Goal: Transaction & Acquisition: Book appointment/travel/reservation

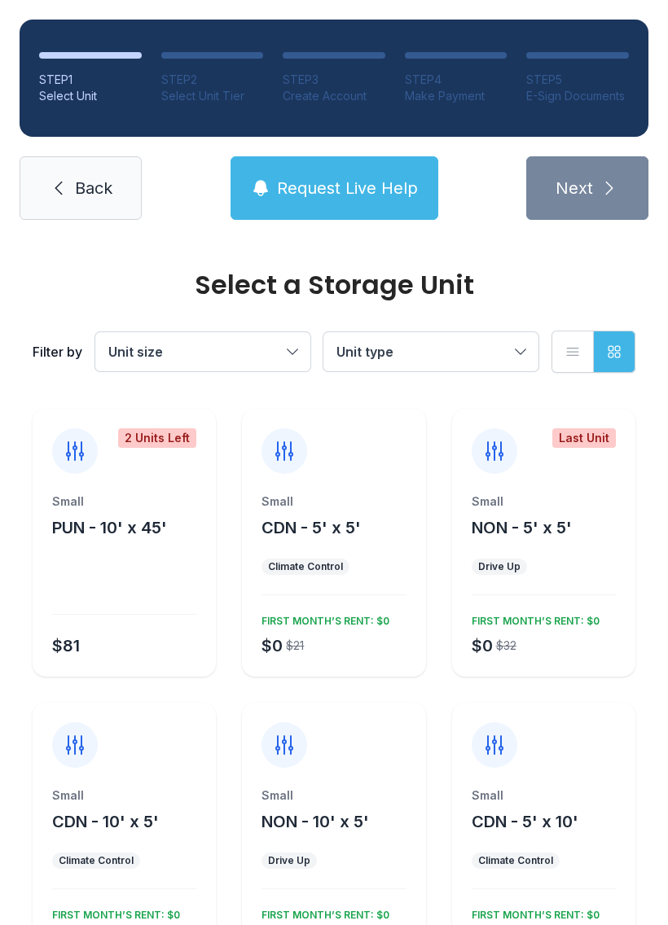
click at [531, 352] on button "Unit type" at bounding box center [430, 351] width 215 height 39
click at [301, 345] on button "Unit size" at bounding box center [202, 351] width 215 height 39
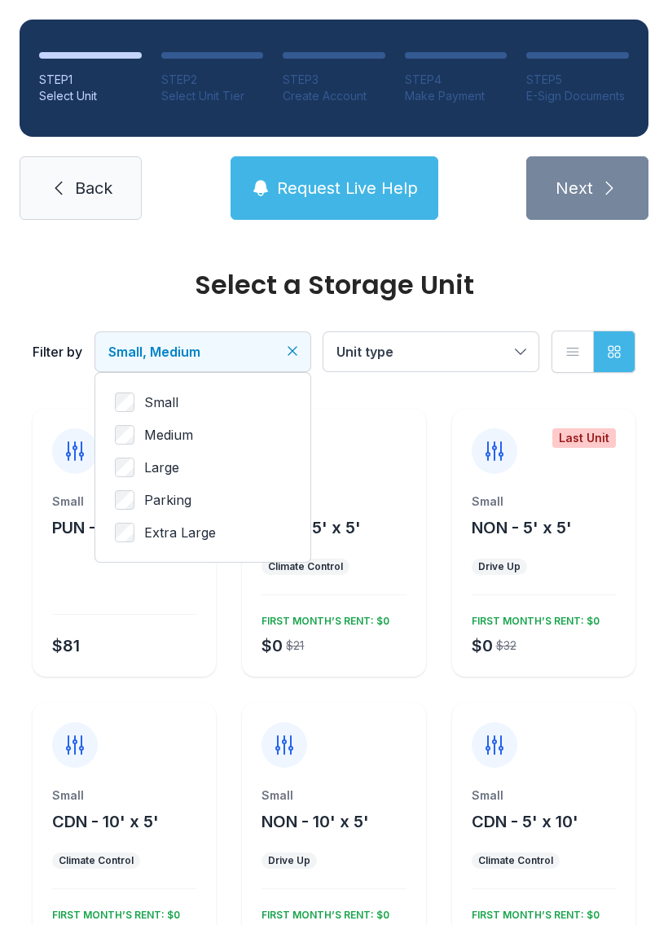
click at [377, 164] on button "Request Live Help" at bounding box center [334, 187] width 208 height 63
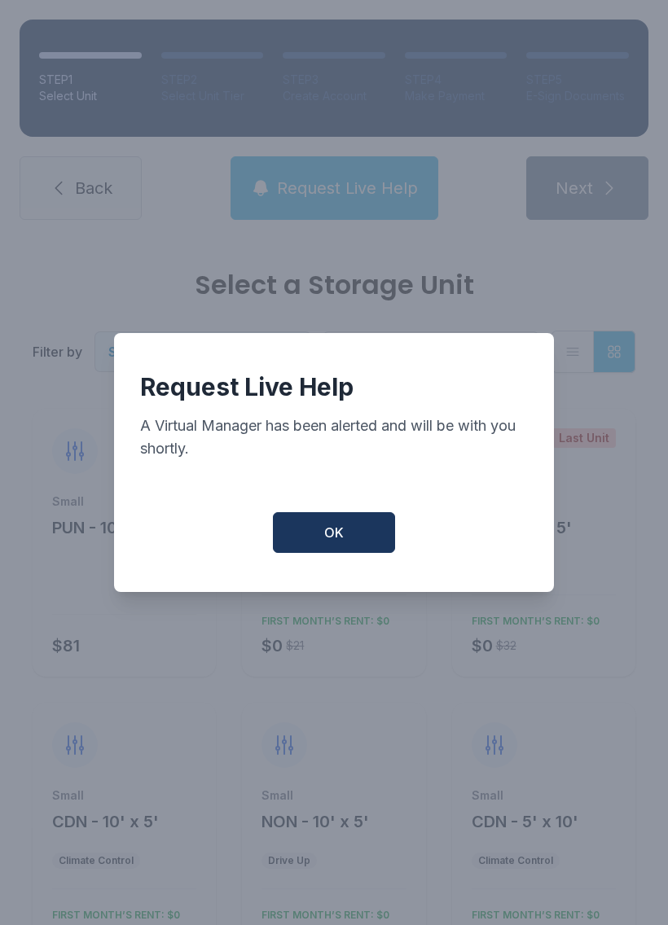
click at [352, 540] on button "OK" at bounding box center [334, 532] width 122 height 41
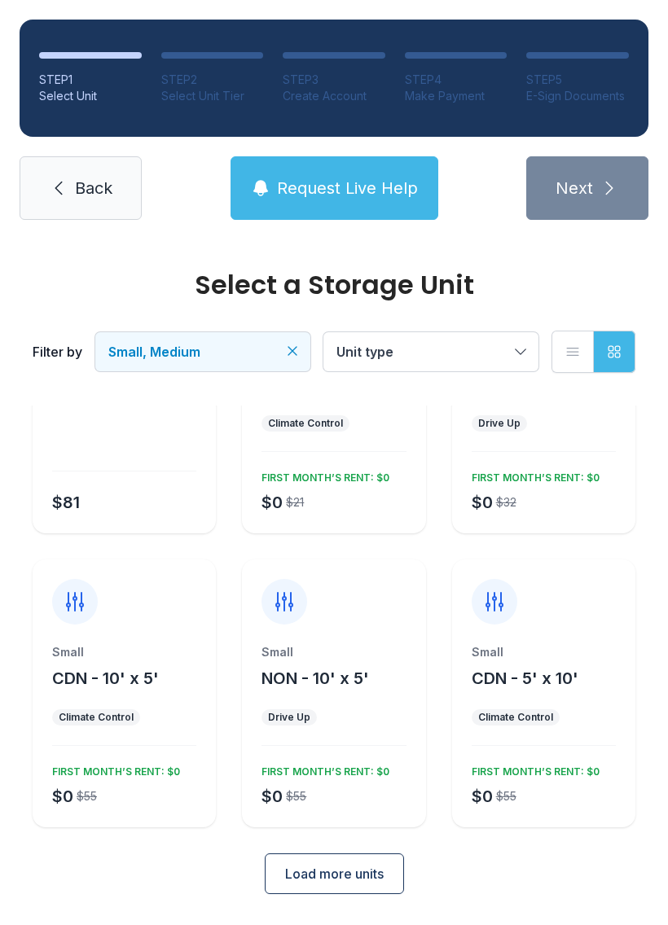
scroll to position [142, 0]
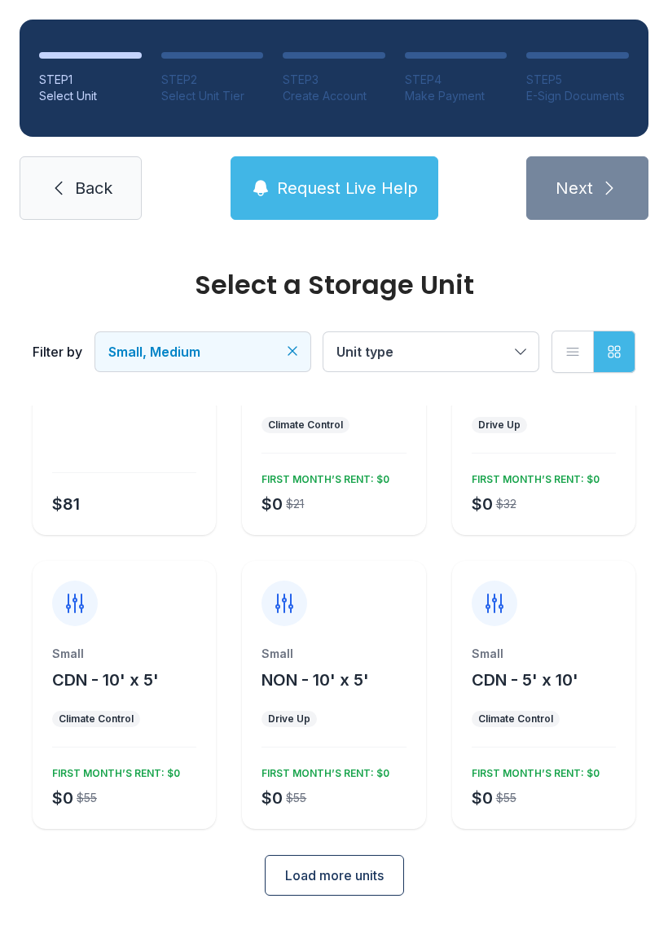
click at [352, 878] on span "Load more units" at bounding box center [334, 875] width 98 height 20
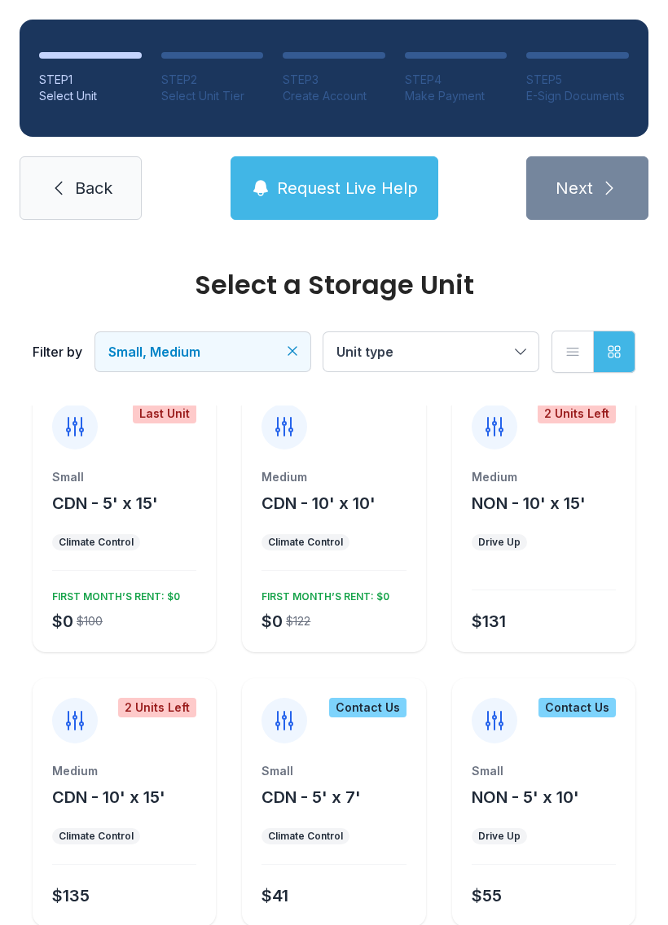
scroll to position [613, 0]
click at [552, 500] on span "NON - 10' x 15'" at bounding box center [528, 502] width 114 height 20
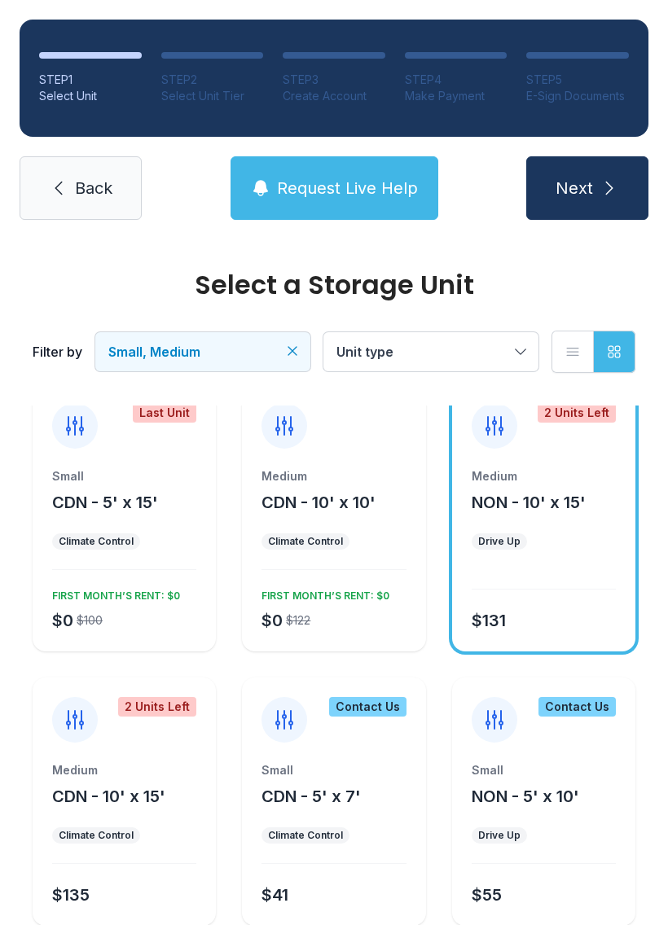
click at [576, 501] on span "NON - 10' x 15'" at bounding box center [528, 502] width 114 height 20
click at [609, 195] on icon "submit" at bounding box center [609, 188] width 20 height 20
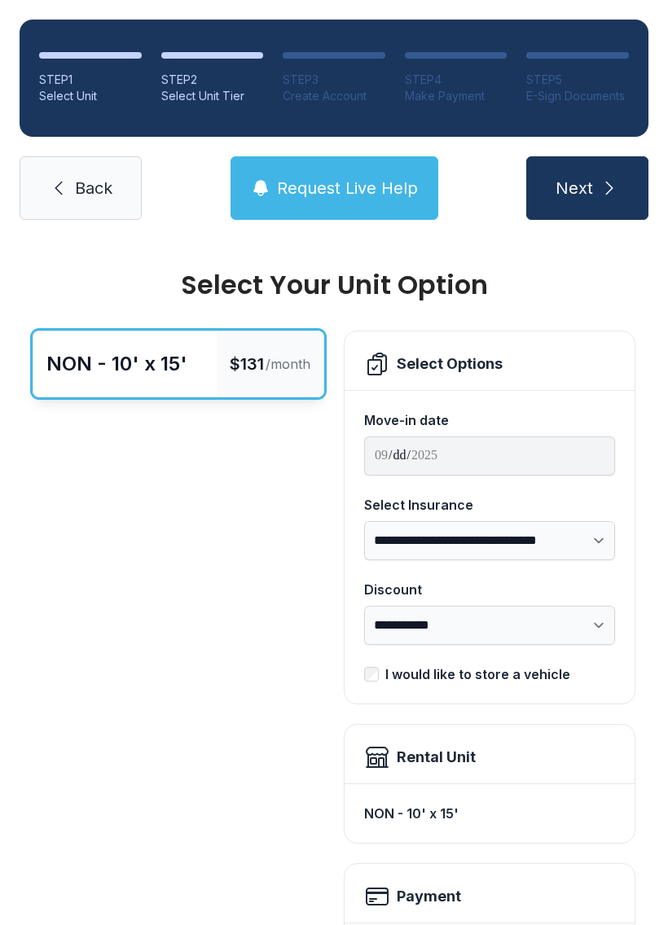
click at [98, 184] on span "Back" at bounding box center [93, 188] width 37 height 23
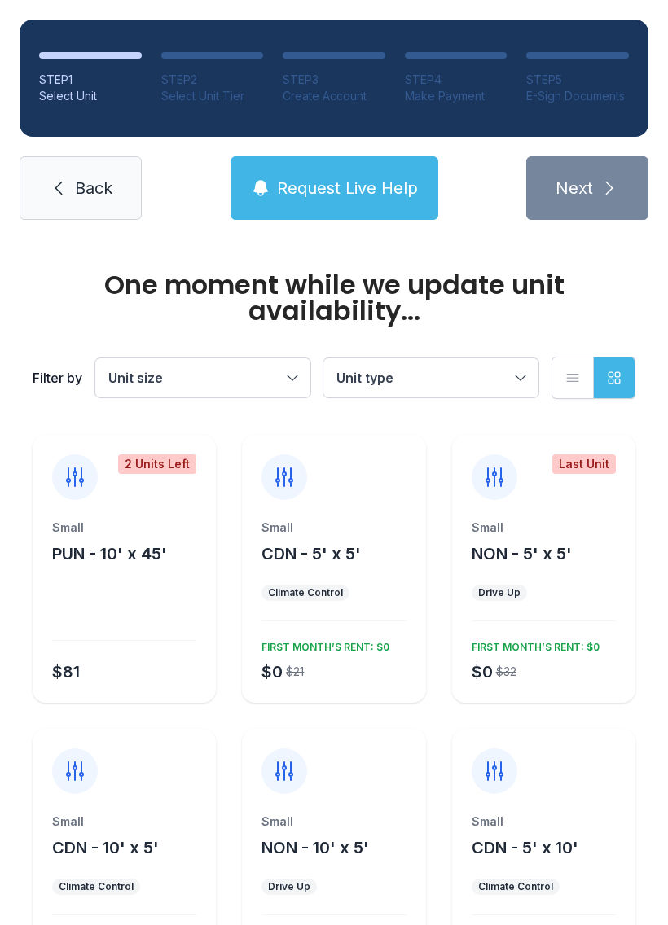
click at [105, 182] on span "Back" at bounding box center [93, 188] width 37 height 23
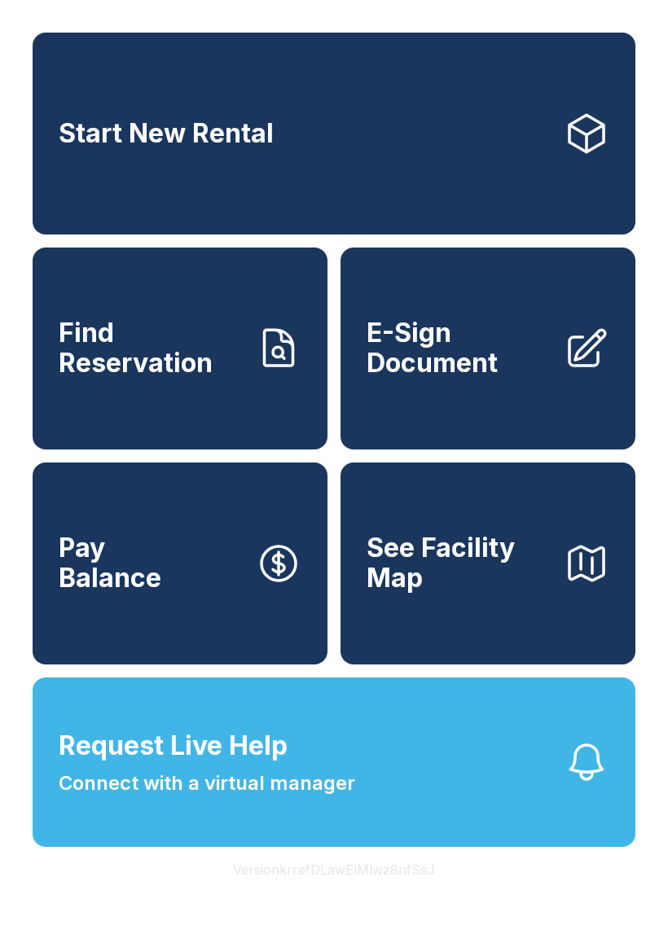
click at [518, 593] on span "See Facility Map" at bounding box center [458, 562] width 184 height 59
